Goal: Obtain resource: Download file/media

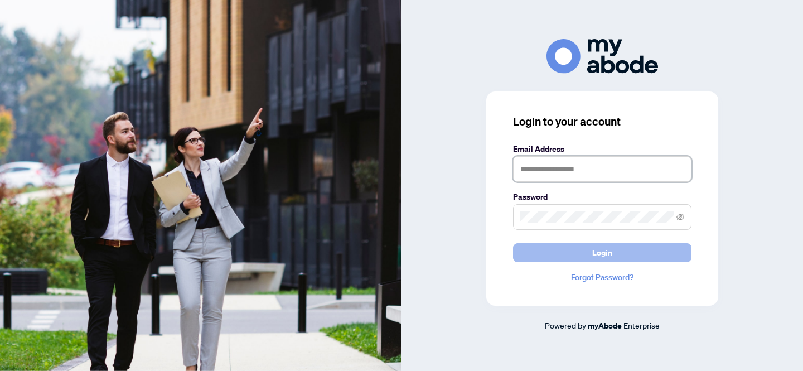
type input "**********"
click at [526, 257] on button "Login" at bounding box center [602, 252] width 178 height 19
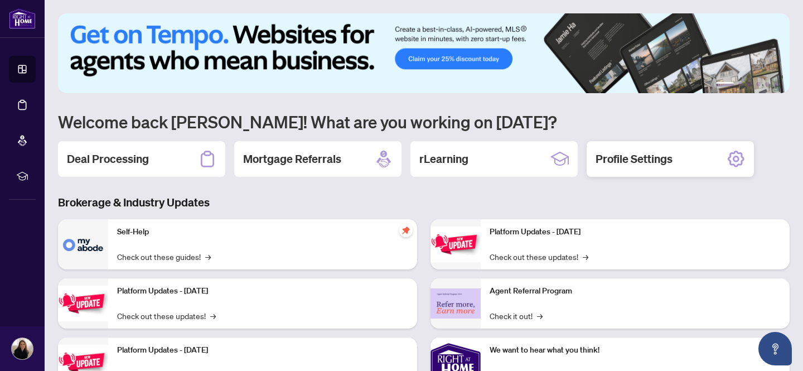
click at [634, 152] on h2 "Profile Settings" at bounding box center [634, 159] width 77 height 16
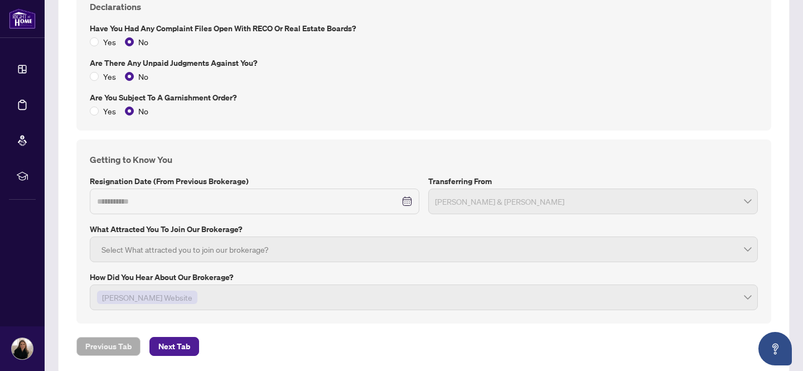
scroll to position [1496, 0]
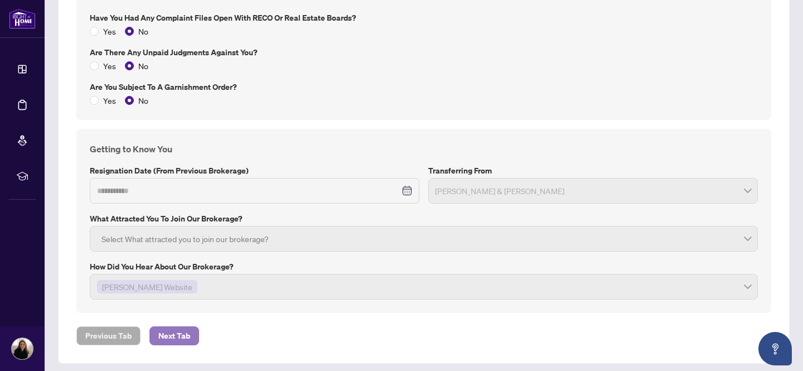
click at [180, 337] on span "Next Tab" at bounding box center [174, 336] width 32 height 18
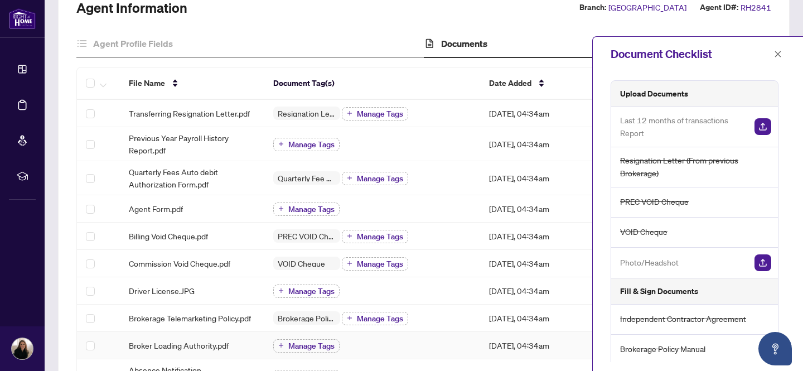
scroll to position [92, 0]
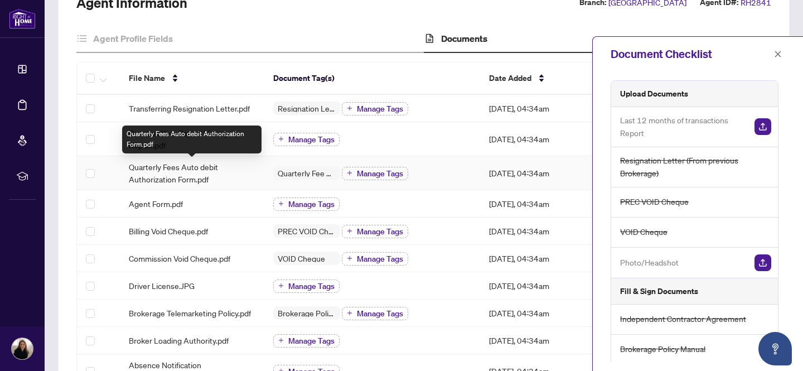
click at [177, 173] on span "Quarterly Fees Auto debit Authorization Form.pdf" at bounding box center [192, 173] width 126 height 25
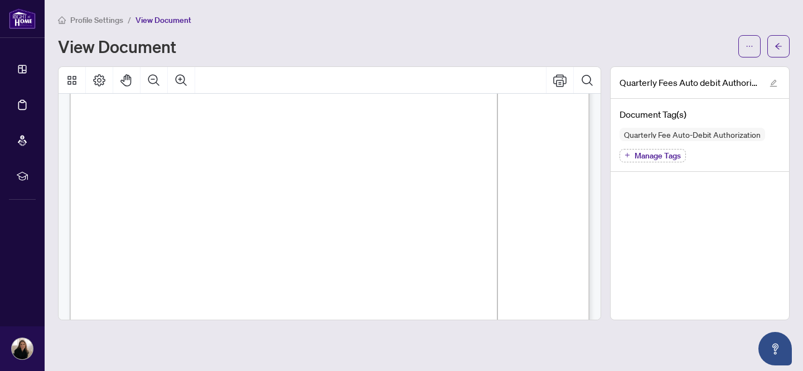
scroll to position [469, 0]
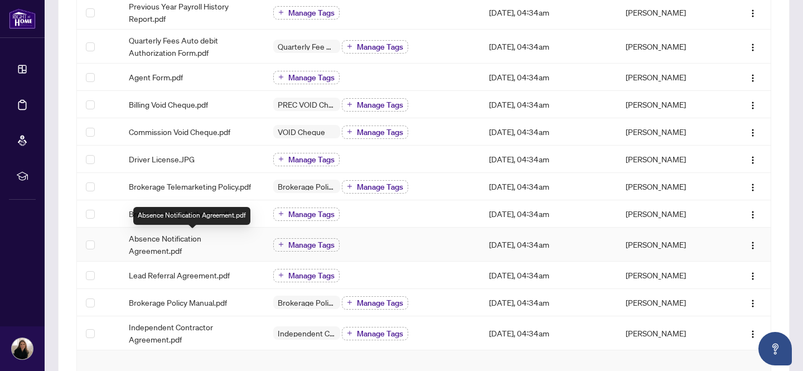
scroll to position [149, 0]
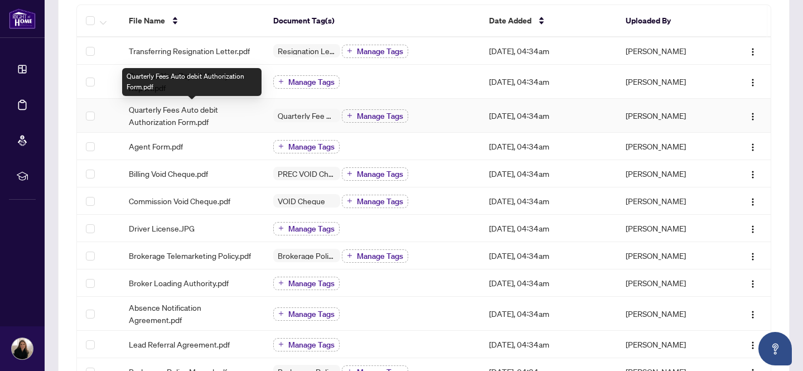
click at [200, 111] on span "Quarterly Fees Auto debit Authorization Form.pdf" at bounding box center [192, 115] width 126 height 25
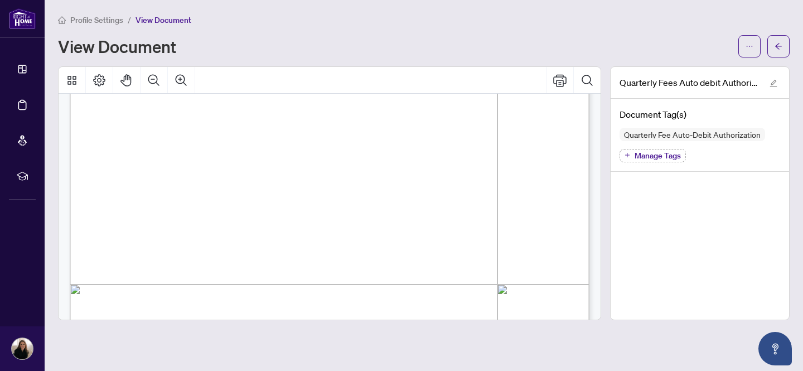
scroll to position [142, 0]
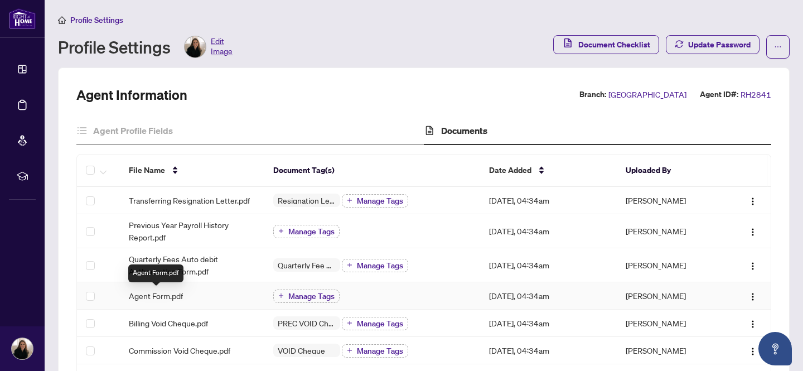
click at [153, 294] on span "Agent Form.pdf" at bounding box center [156, 295] width 54 height 12
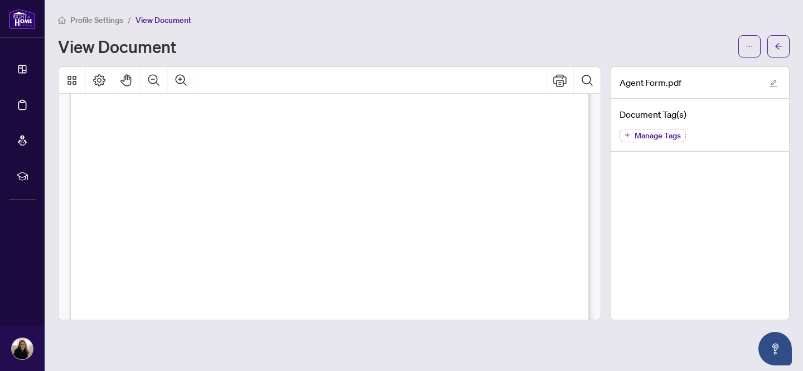
scroll to position [949, 0]
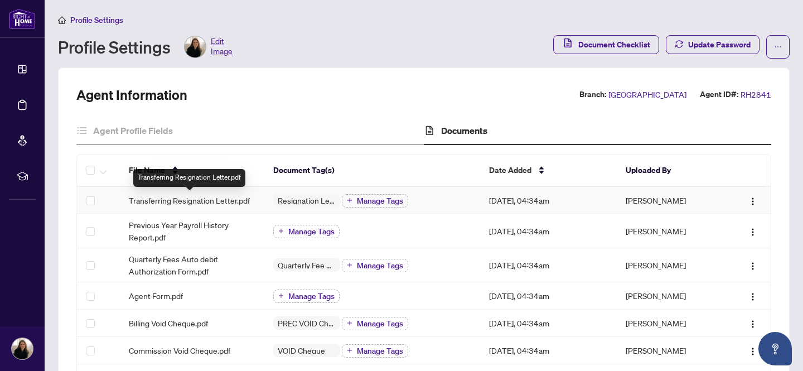
click at [176, 202] on span "Transferring Resignation Letter.pdf" at bounding box center [189, 200] width 121 height 12
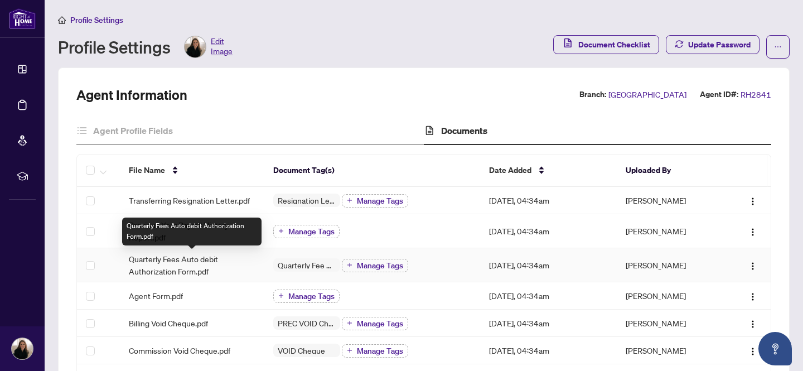
click at [158, 261] on span "Quarterly Fees Auto debit Authorization Form.pdf" at bounding box center [192, 265] width 126 height 25
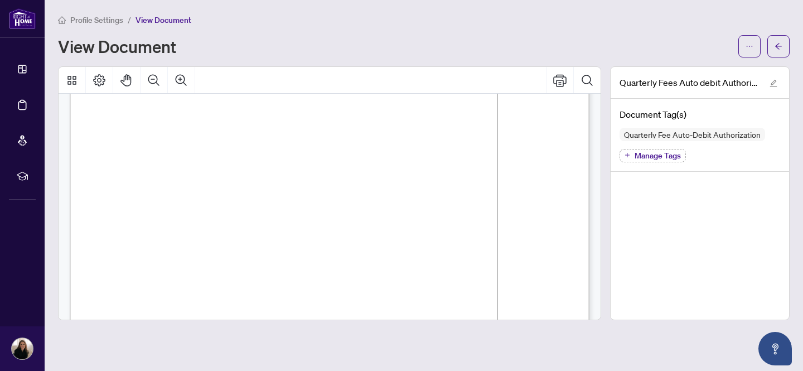
scroll to position [132, 0]
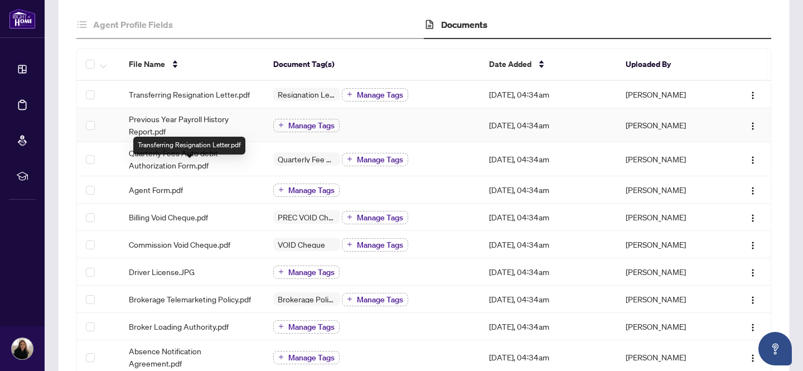
scroll to position [123, 0]
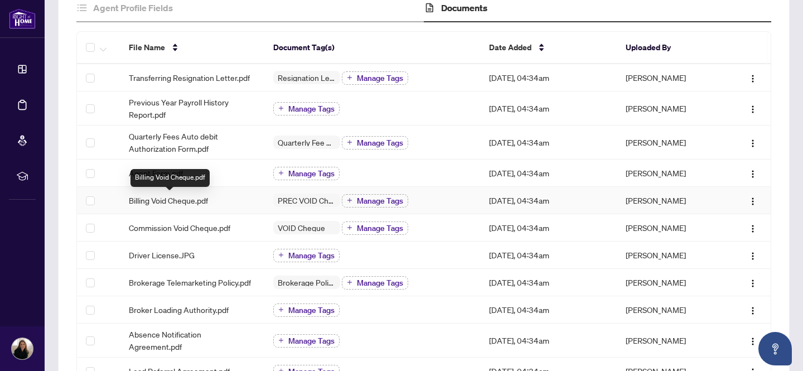
click at [148, 204] on span "Billing Void Cheque.pdf" at bounding box center [168, 200] width 79 height 12
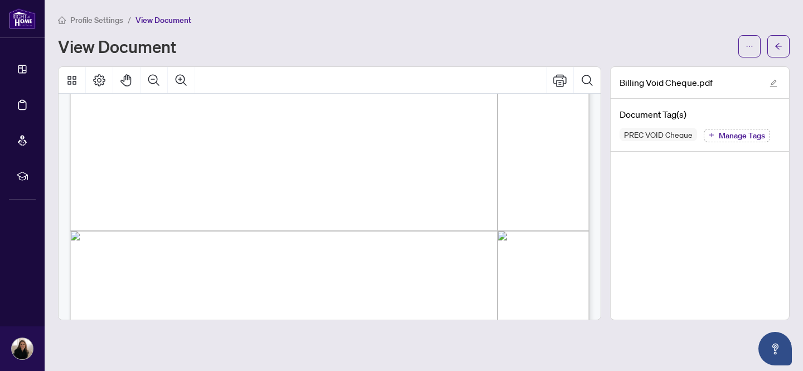
scroll to position [469, 0]
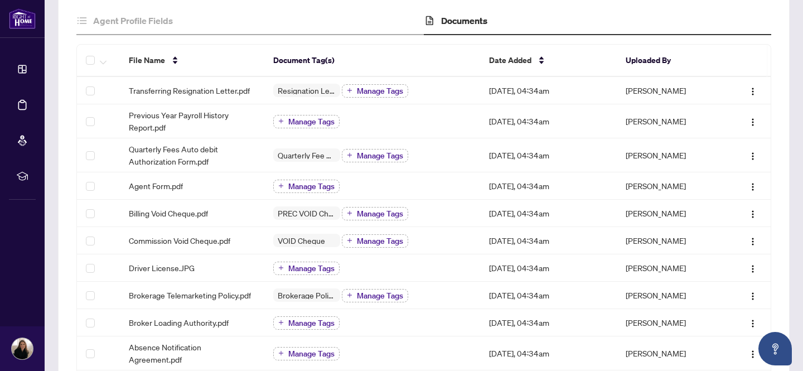
scroll to position [239, 0]
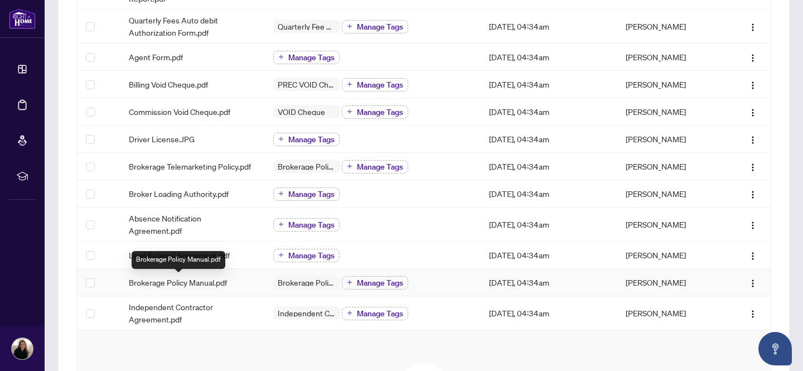
click at [183, 282] on span "Brokerage Policy Manual.pdf" at bounding box center [178, 282] width 98 height 12
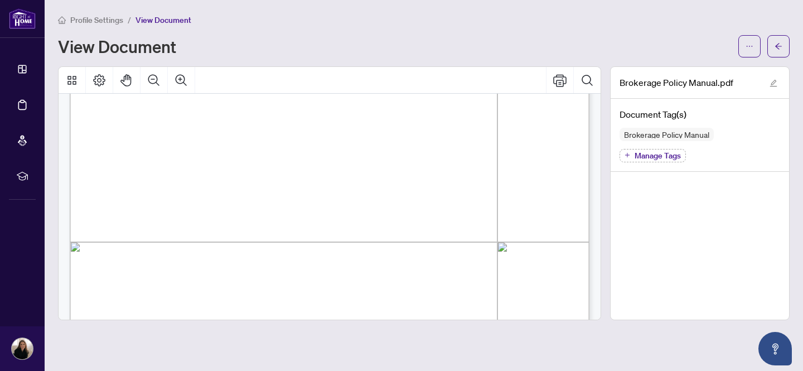
scroll to position [1685, 0]
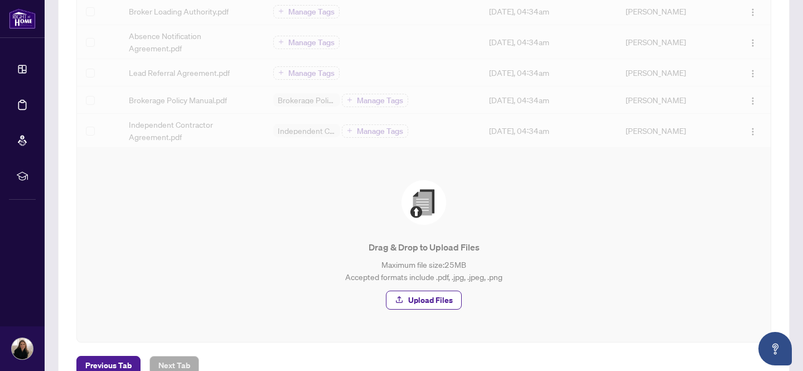
scroll to position [456, 0]
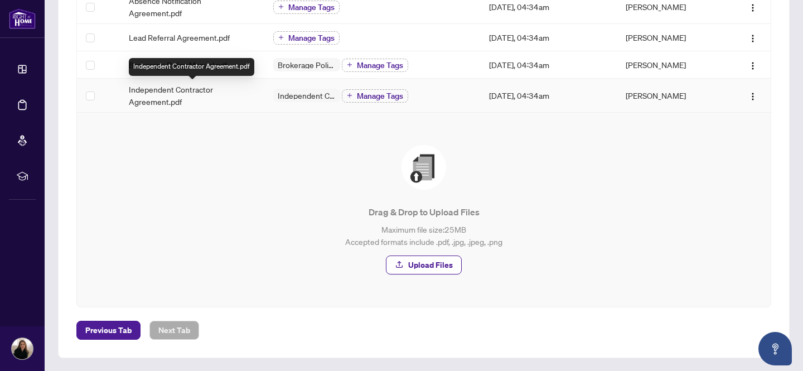
click at [160, 98] on span "Independent Contractor Agreement.pdf" at bounding box center [192, 95] width 126 height 25
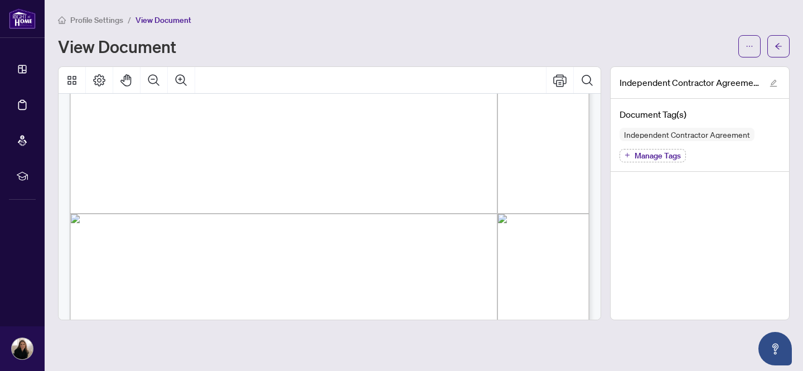
scroll to position [10124, 0]
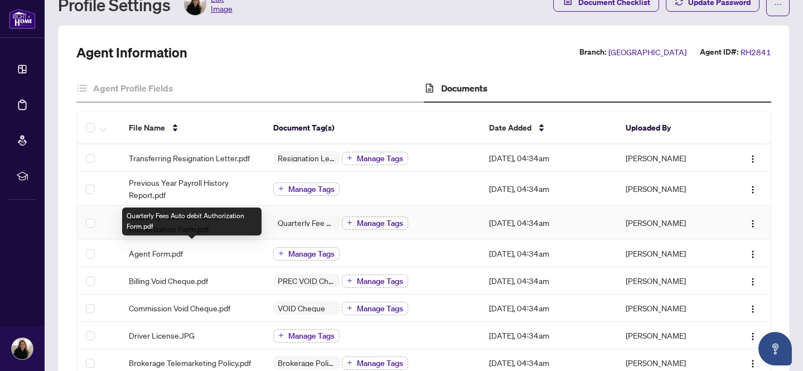
scroll to position [62, 0]
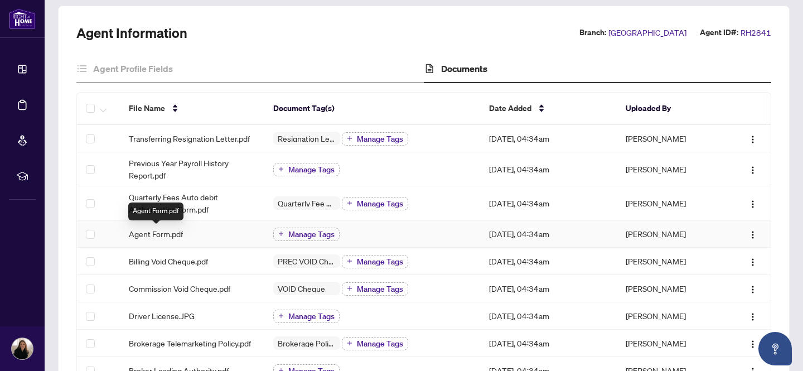
click at [143, 230] on span "Agent Form.pdf" at bounding box center [156, 234] width 54 height 12
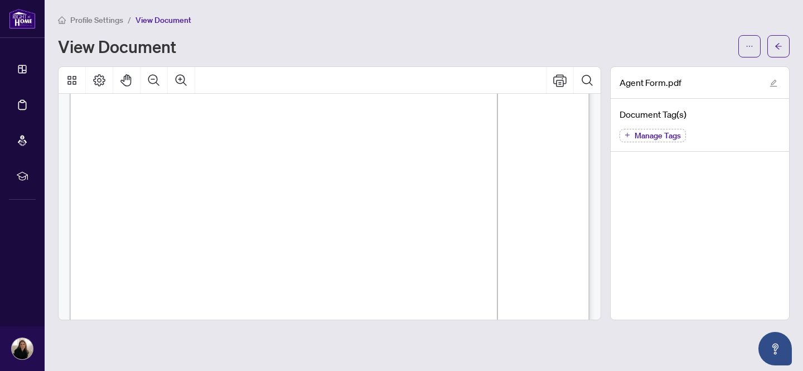
scroll to position [6378, 0]
